Goal: Task Accomplishment & Management: Manage account settings

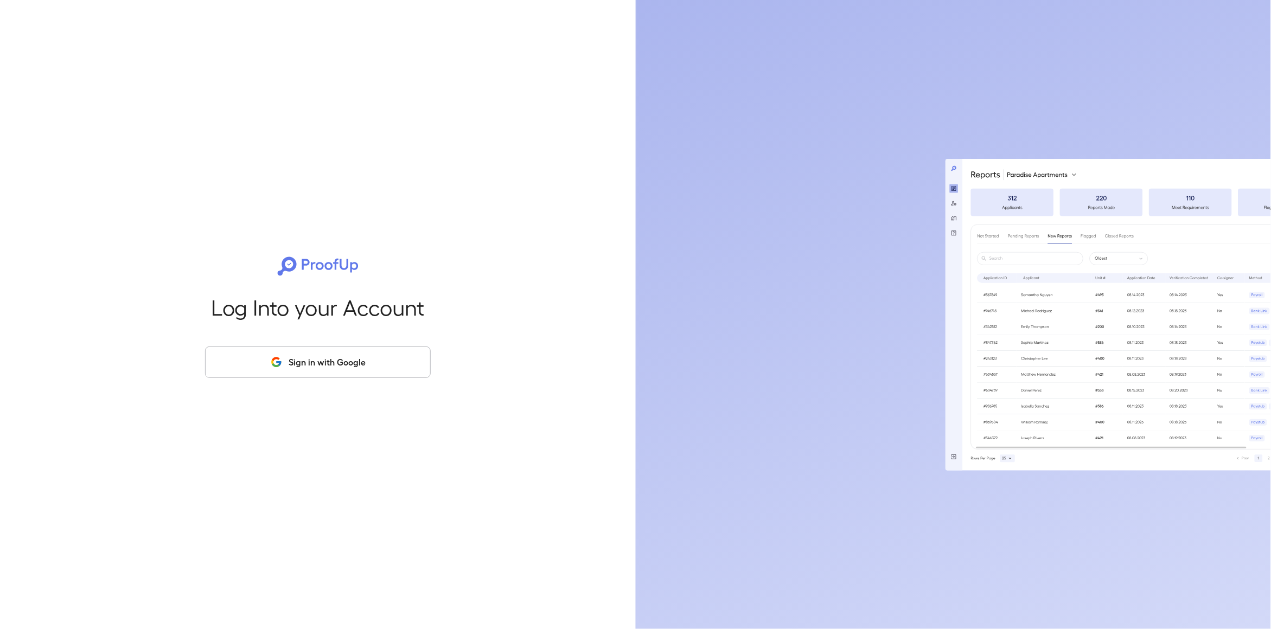
click at [316, 367] on button "Sign in with Google" at bounding box center [318, 362] width 226 height 31
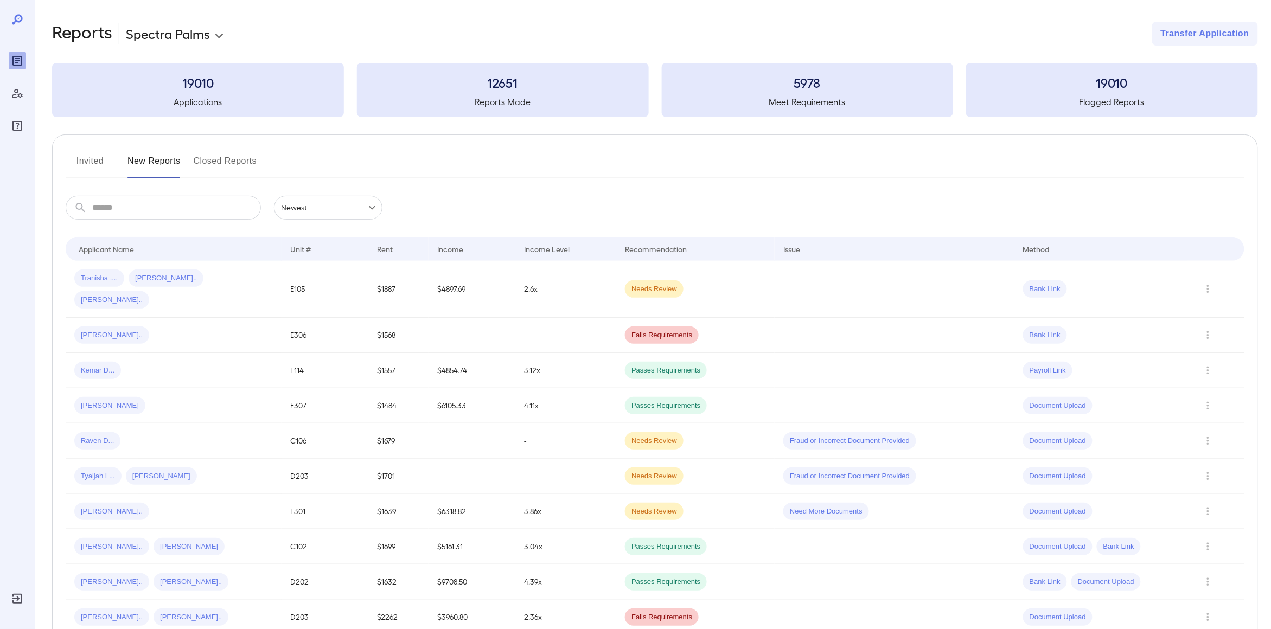
click at [182, 22] on div "**********" at bounding box center [179, 34] width 106 height 24
click at [183, 35] on body "**********" at bounding box center [635, 314] width 1271 height 629
click at [184, 96] on li "Pine [PERSON_NAME]" at bounding box center [180, 93] width 110 height 17
type input "**********"
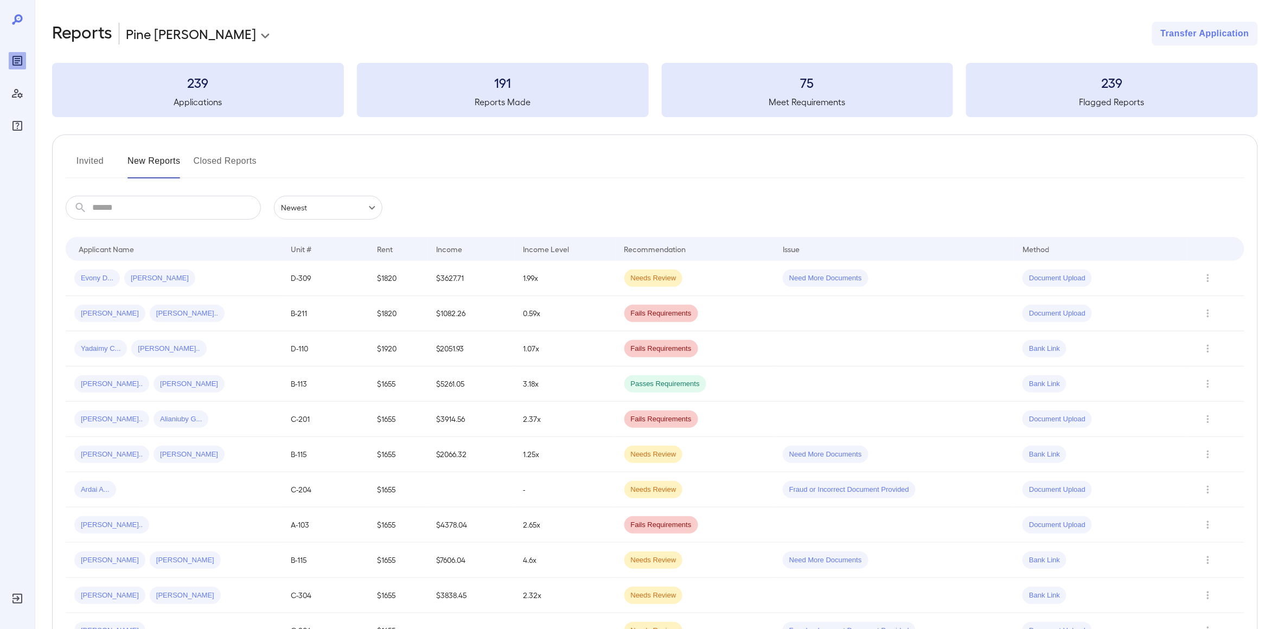
click at [101, 166] on button "Invited" at bounding box center [90, 165] width 49 height 26
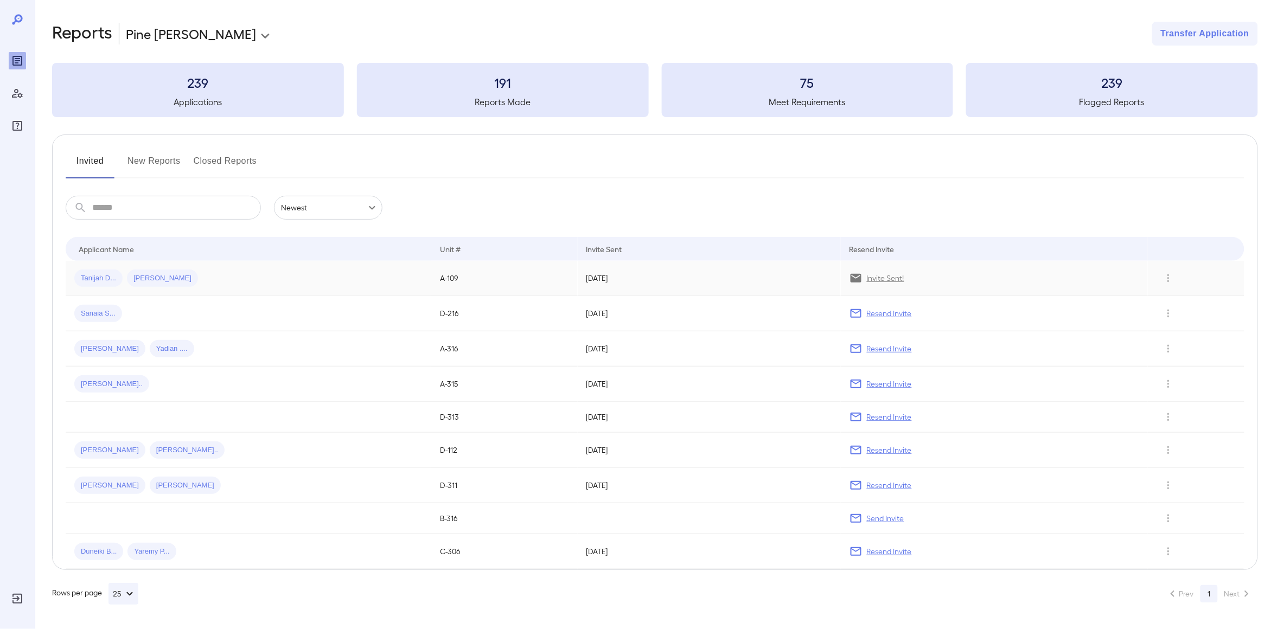
click at [209, 282] on div "Tanijah D... [PERSON_NAME]" at bounding box center [248, 278] width 348 height 17
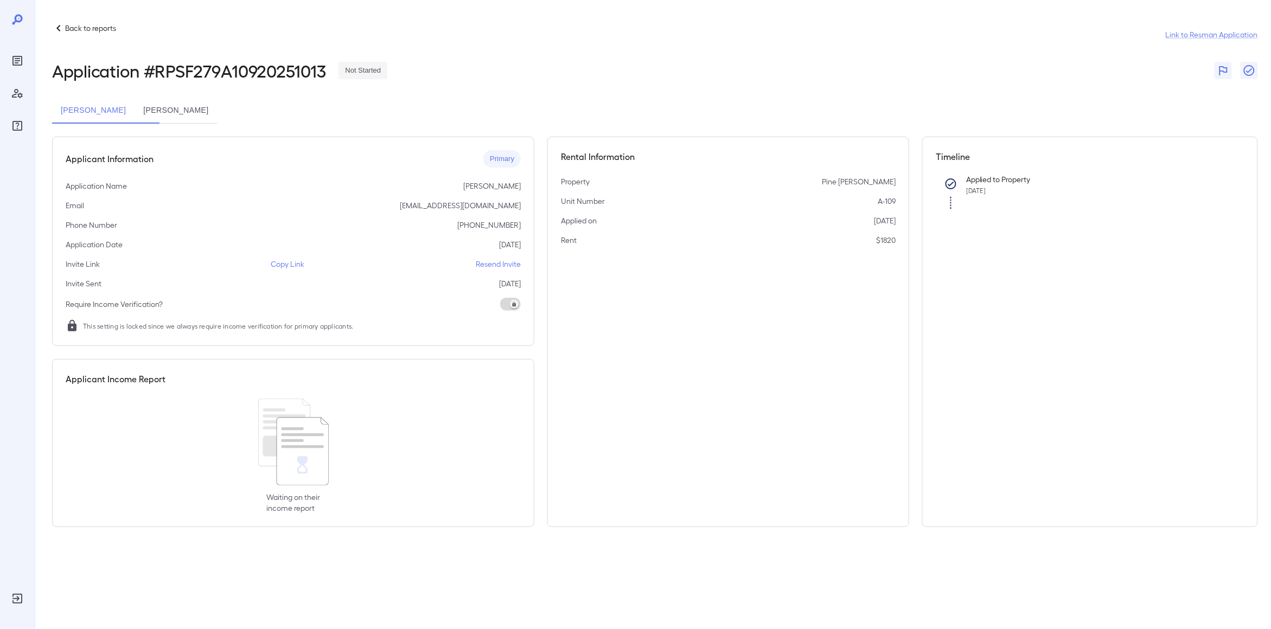
click at [285, 264] on p "Copy Link" at bounding box center [288, 264] width 34 height 11
click at [214, 105] on button "[PERSON_NAME]" at bounding box center [176, 111] width 82 height 26
click at [287, 264] on p "Copy Link" at bounding box center [288, 264] width 34 height 11
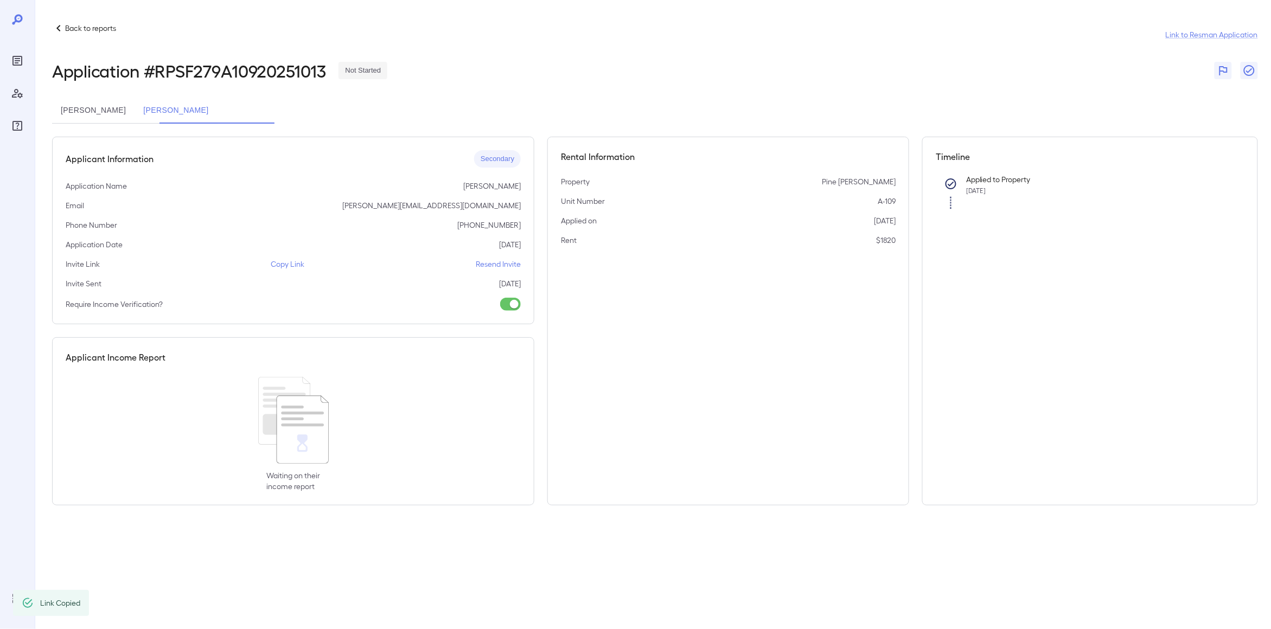
click at [131, 111] on button "[PERSON_NAME]" at bounding box center [93, 111] width 82 height 26
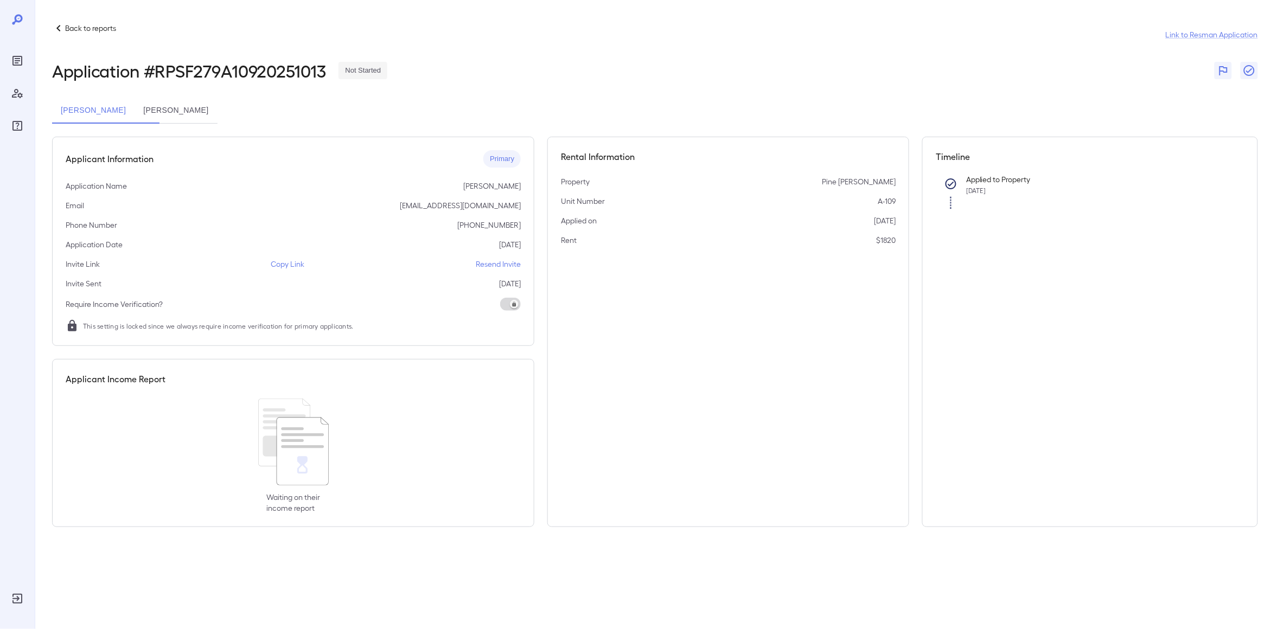
click at [508, 301] on span at bounding box center [510, 304] width 21 height 13
click at [217, 114] on button "[PERSON_NAME]" at bounding box center [176, 111] width 82 height 26
click at [128, 111] on button "[PERSON_NAME]" at bounding box center [93, 111] width 82 height 26
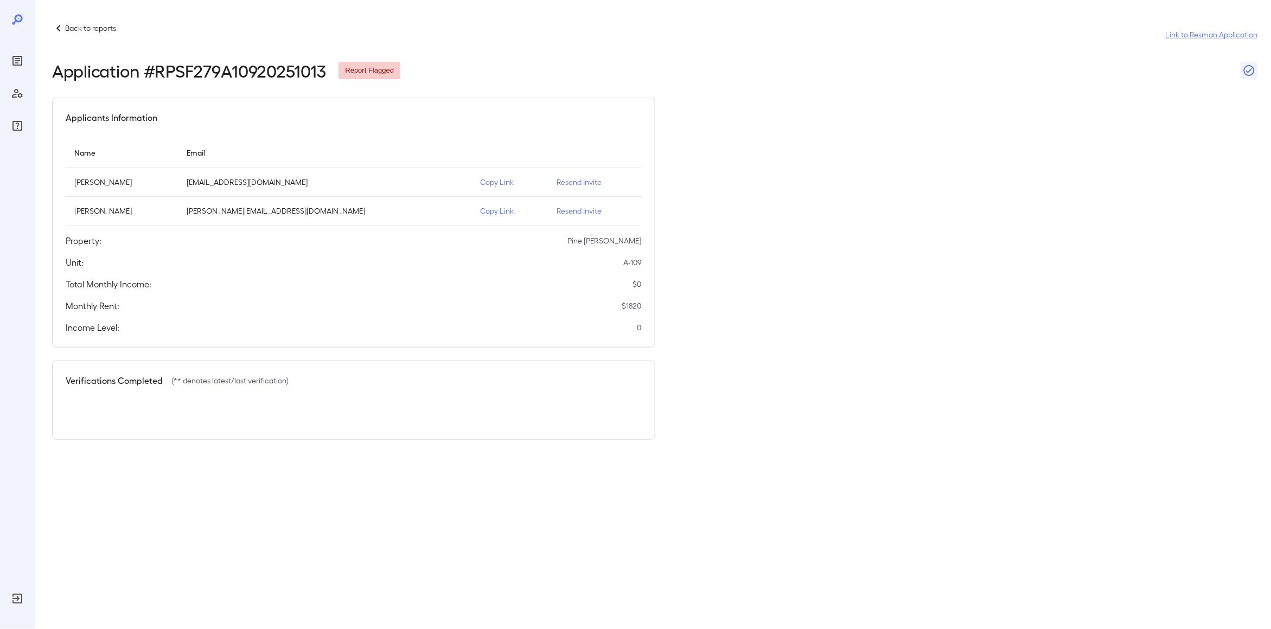
click at [378, 69] on span "Report Flagged" at bounding box center [370, 71] width 62 height 10
click at [80, 31] on p "Back to reports" at bounding box center [90, 28] width 51 height 11
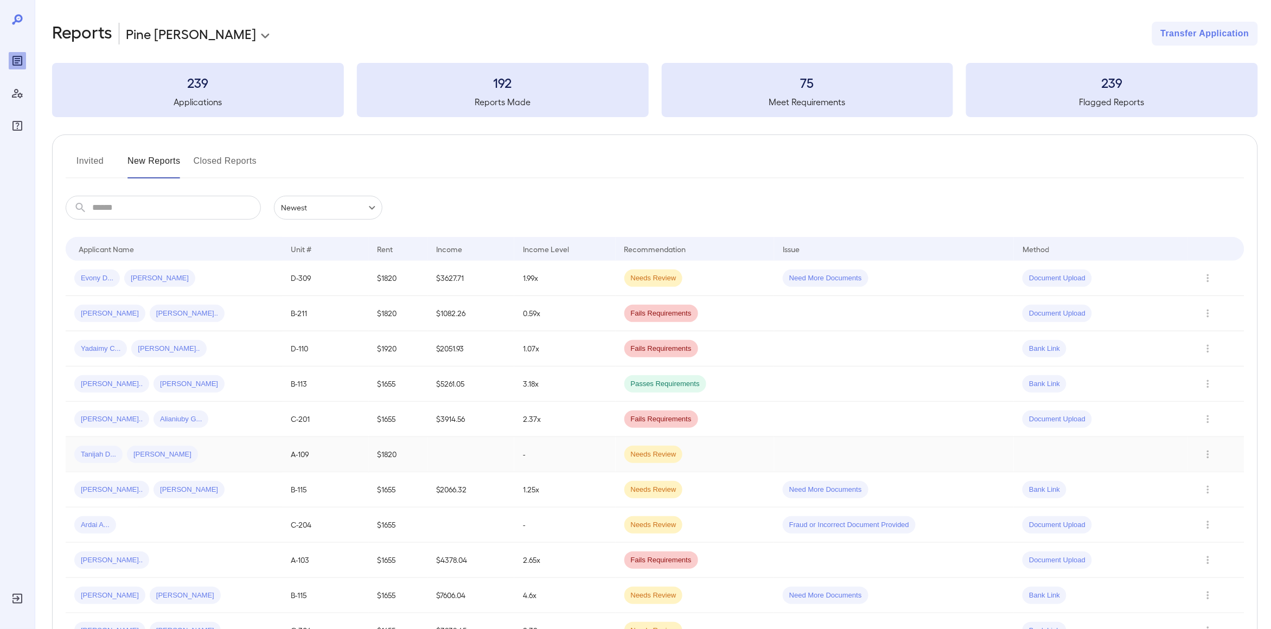
click at [200, 466] on td "Tanijah D... [PERSON_NAME]" at bounding box center [174, 454] width 217 height 35
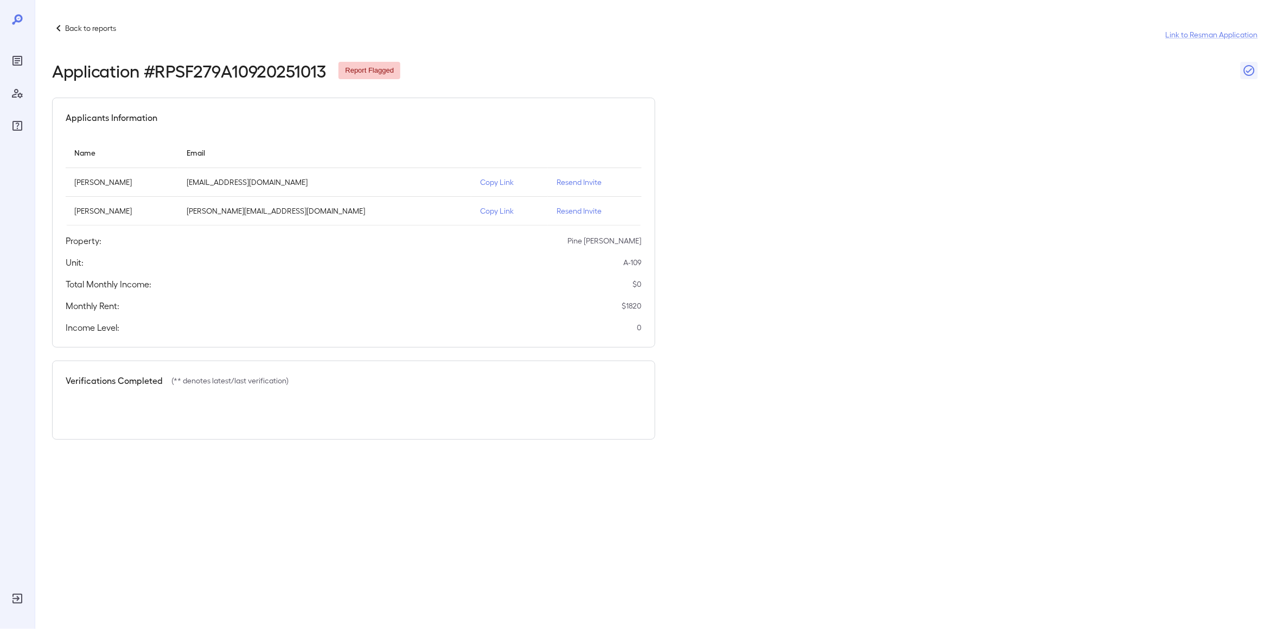
click at [238, 381] on p "(** denotes latest/last verification)" at bounding box center [229, 381] width 117 height 11
click at [626, 288] on div "Total Monthly Income: $ 0" at bounding box center [354, 284] width 576 height 13
click at [629, 303] on p "$ 1820" at bounding box center [632, 306] width 20 height 11
click at [84, 23] on p "Back to reports" at bounding box center [90, 28] width 51 height 11
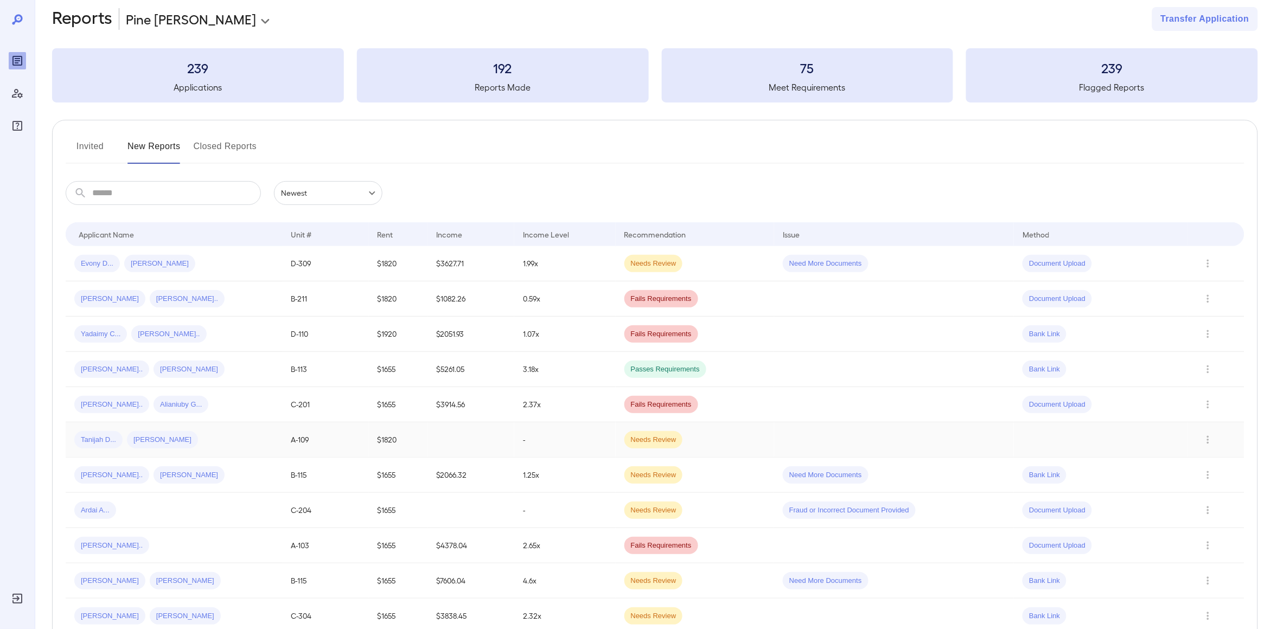
scroll to position [16, 0]
click at [1210, 437] on icon "Row Actions" at bounding box center [1209, 438] width 12 height 13
click at [1210, 462] on li "View Application" at bounding box center [1220, 461] width 86 height 17
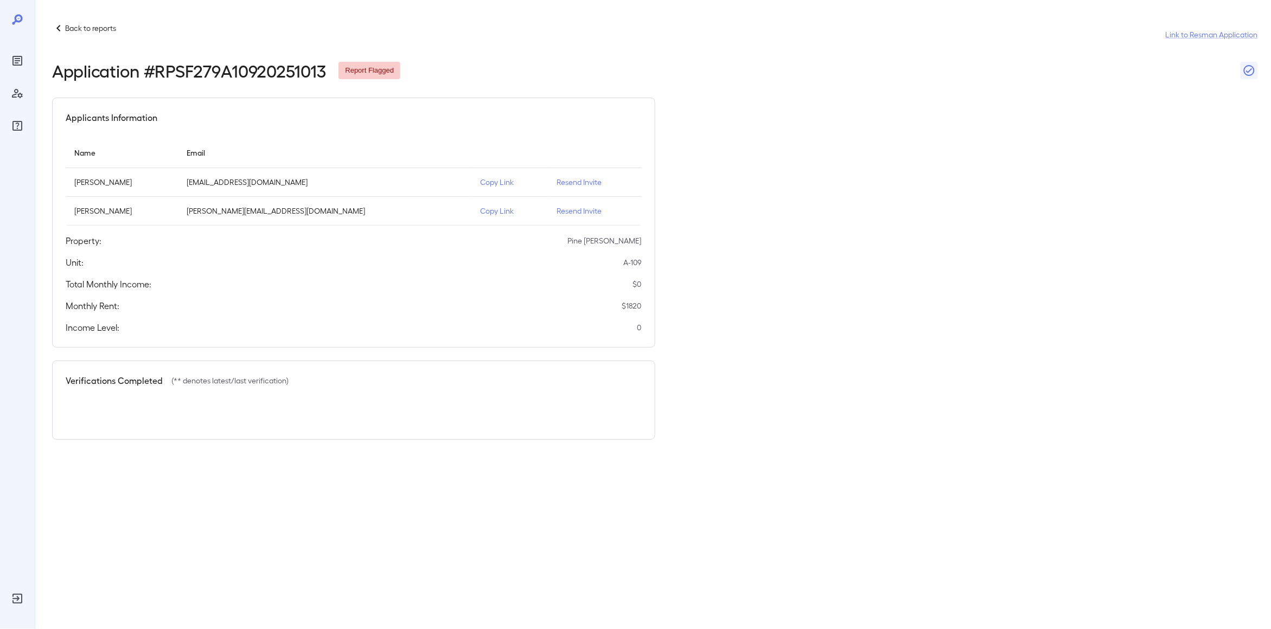
click at [91, 35] on div "Back to reports Link to Resman Application" at bounding box center [655, 35] width 1206 height 26
click at [77, 23] on p "Back to reports" at bounding box center [90, 28] width 51 height 11
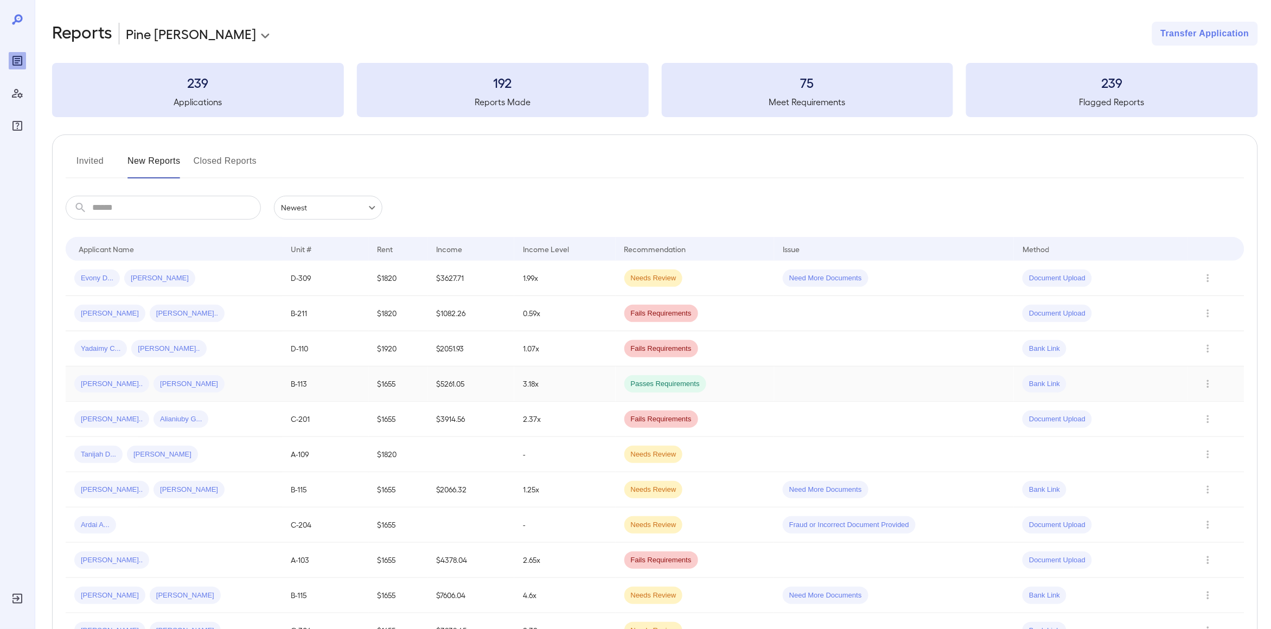
scroll to position [36, 0]
click at [198, 454] on div "Tanijah D... Bryan A..." at bounding box center [173, 454] width 199 height 17
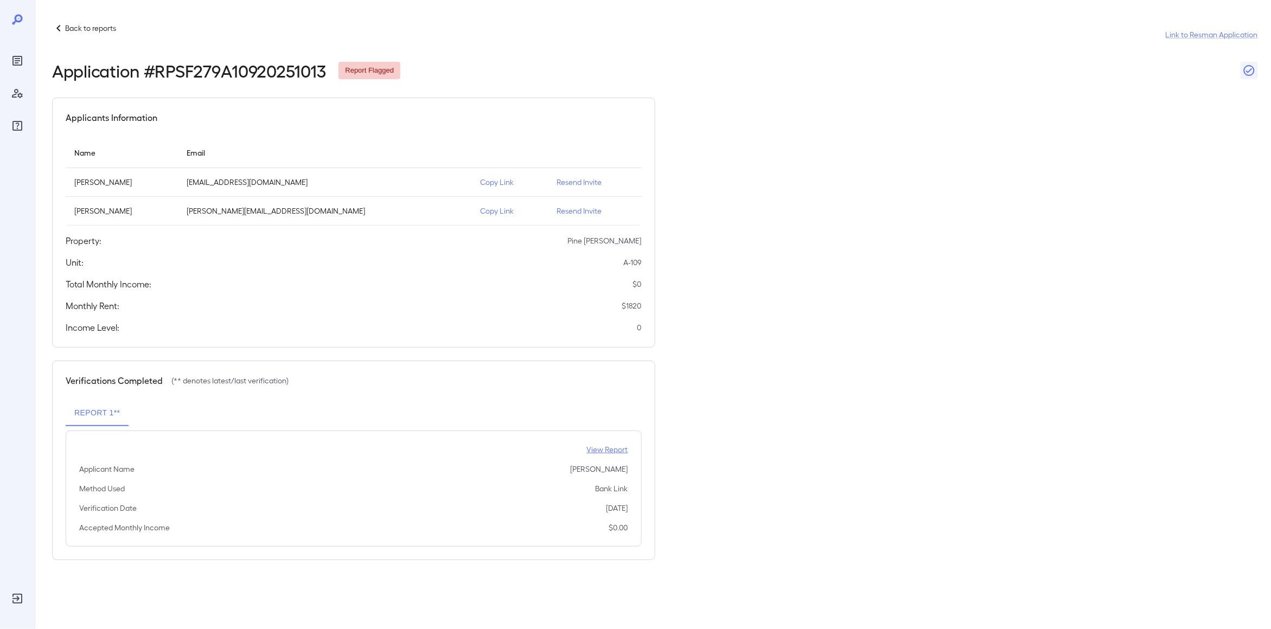
click at [613, 450] on p "View Report" at bounding box center [607, 449] width 41 height 11
click at [96, 31] on p "Back to reports" at bounding box center [90, 28] width 51 height 11
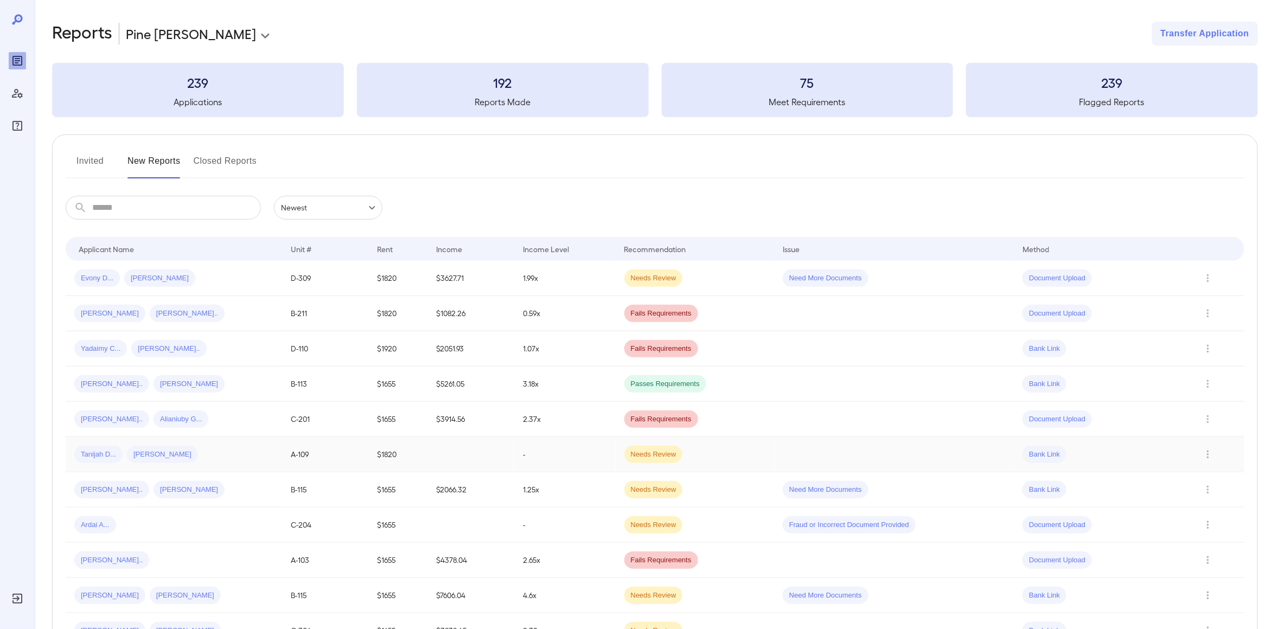
click at [194, 456] on div "Tanijah D... [PERSON_NAME]" at bounding box center [173, 454] width 199 height 17
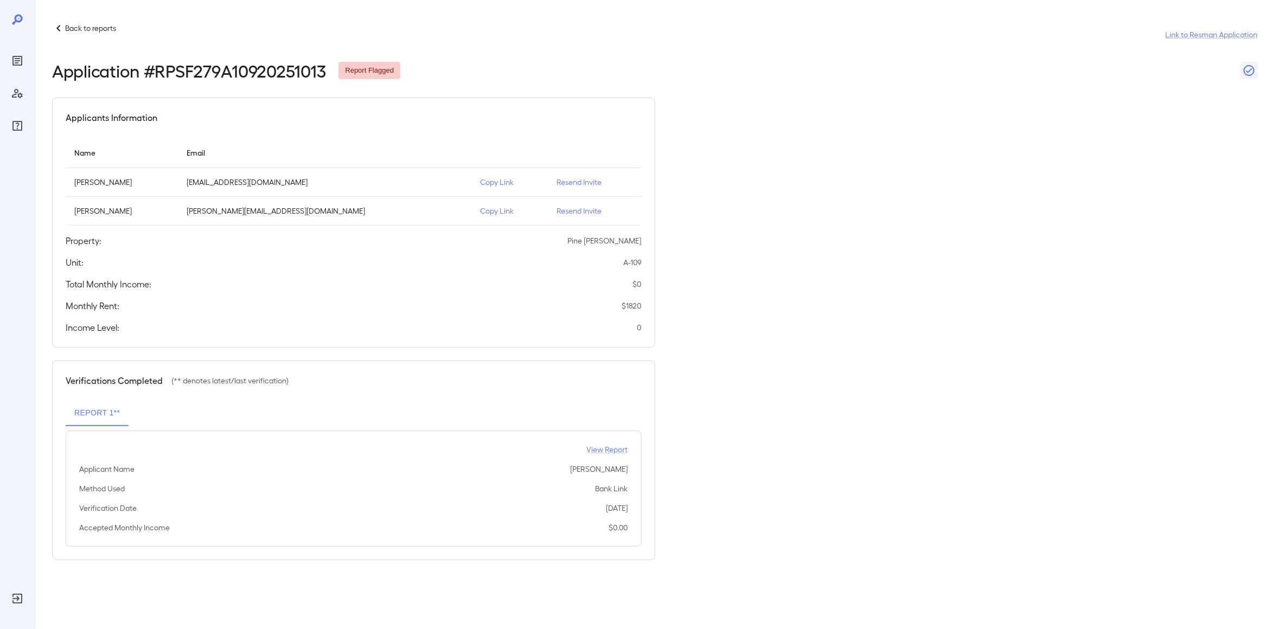
click at [110, 416] on button "Report 1**" at bounding box center [97, 413] width 63 height 26
click at [480, 211] on p "Copy Link" at bounding box center [509, 211] width 59 height 11
click at [77, 28] on p "Back to reports" at bounding box center [90, 28] width 51 height 11
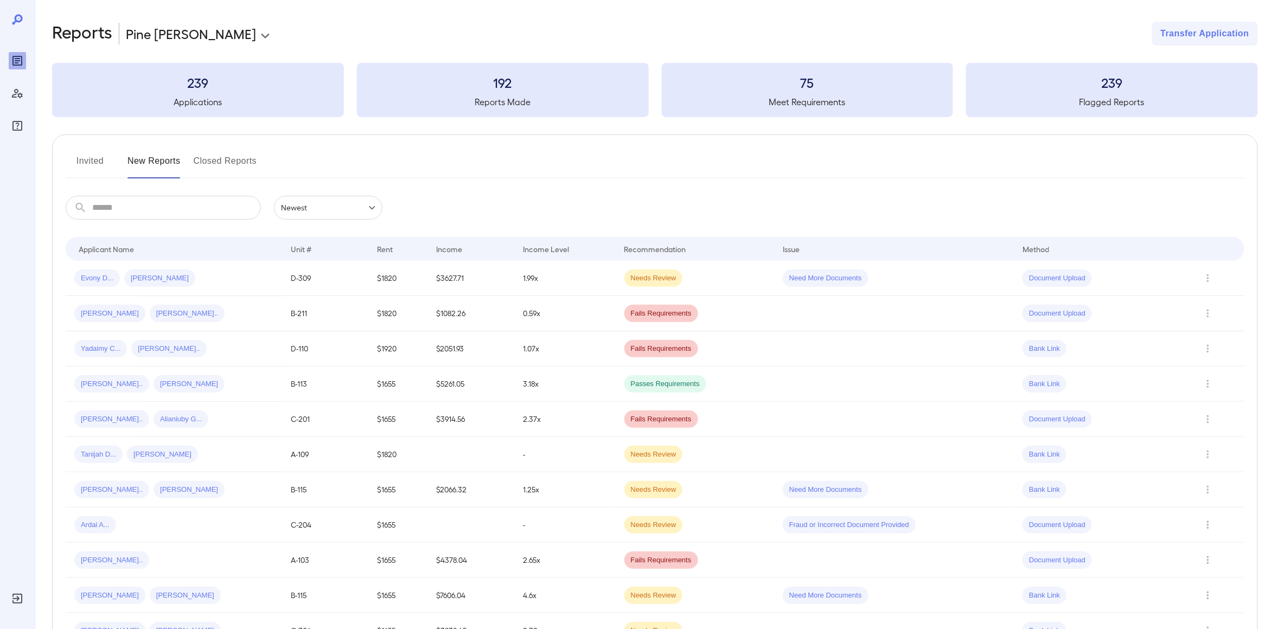
click at [85, 161] on button "Invited" at bounding box center [90, 165] width 49 height 26
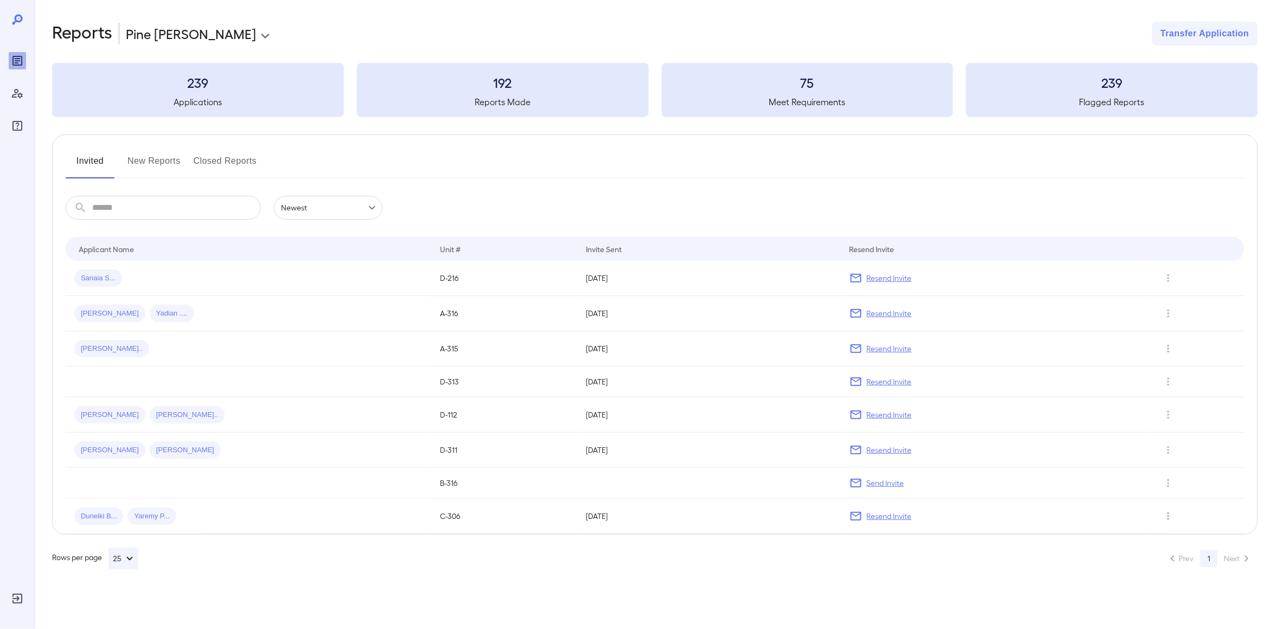
click at [152, 170] on button "New Reports" at bounding box center [154, 165] width 53 height 26
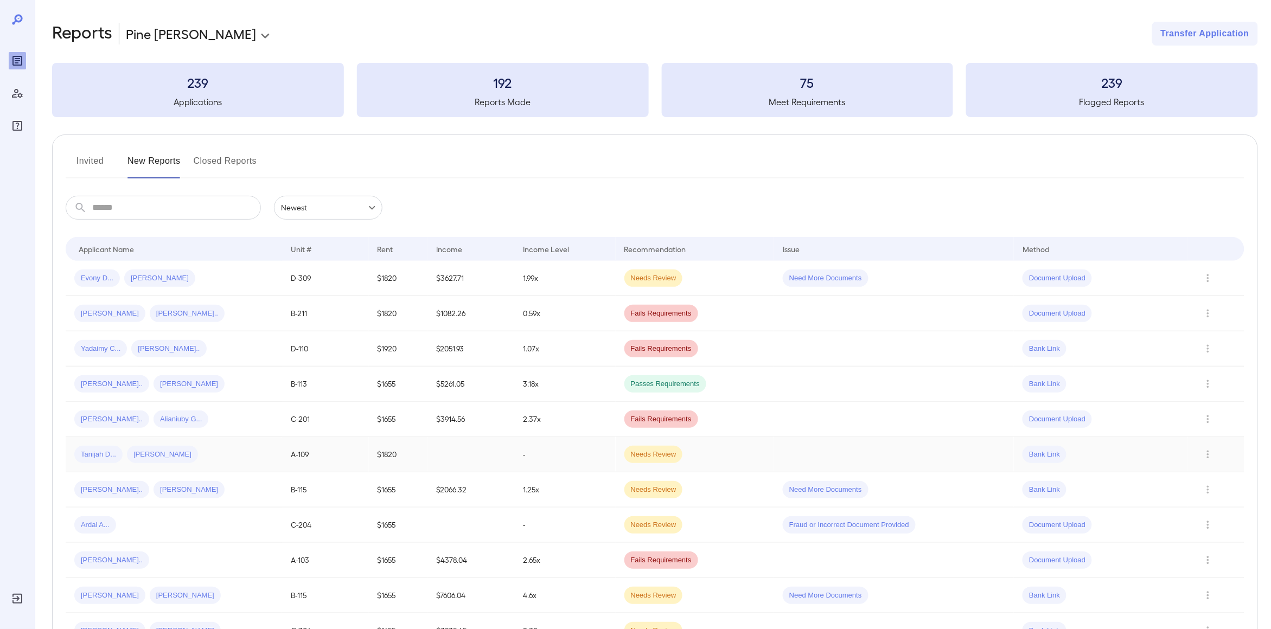
click at [205, 457] on div "Tanijah D... [PERSON_NAME]" at bounding box center [173, 454] width 199 height 17
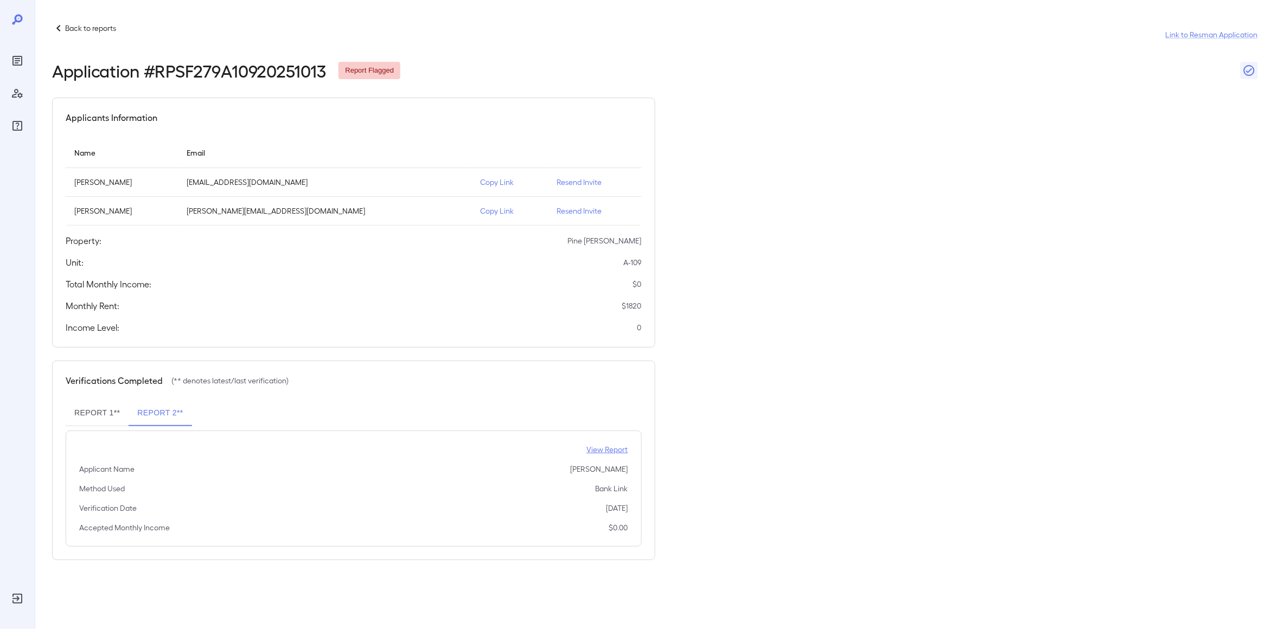
click at [609, 449] on p "View Report" at bounding box center [607, 449] width 41 height 11
click at [103, 418] on button "Report 1**" at bounding box center [97, 413] width 63 height 26
click at [163, 417] on button "Report 2**" at bounding box center [160, 413] width 63 height 26
click at [618, 448] on p "View Report" at bounding box center [607, 449] width 41 height 11
